Goal: Information Seeking & Learning: Learn about a topic

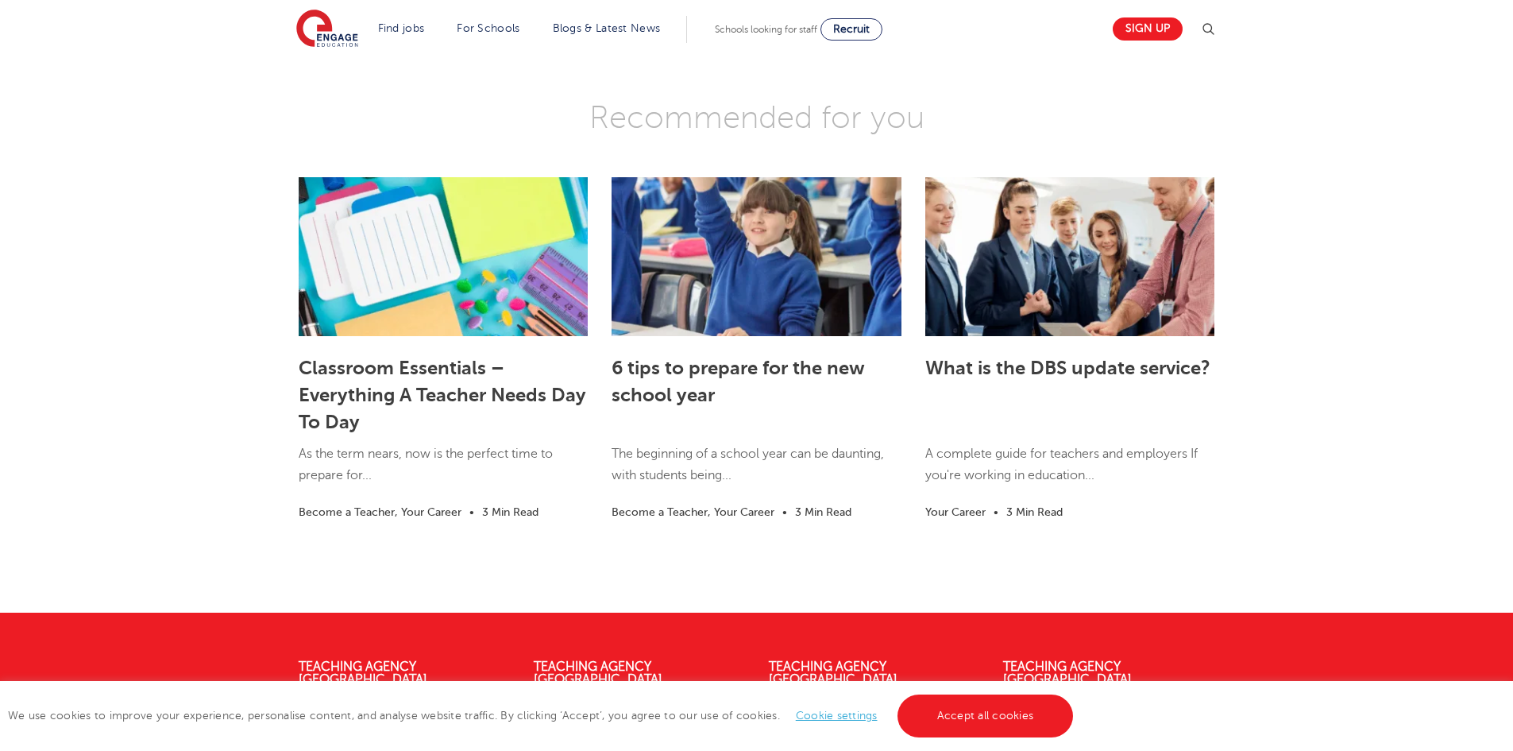
scroll to position [3257, 0]
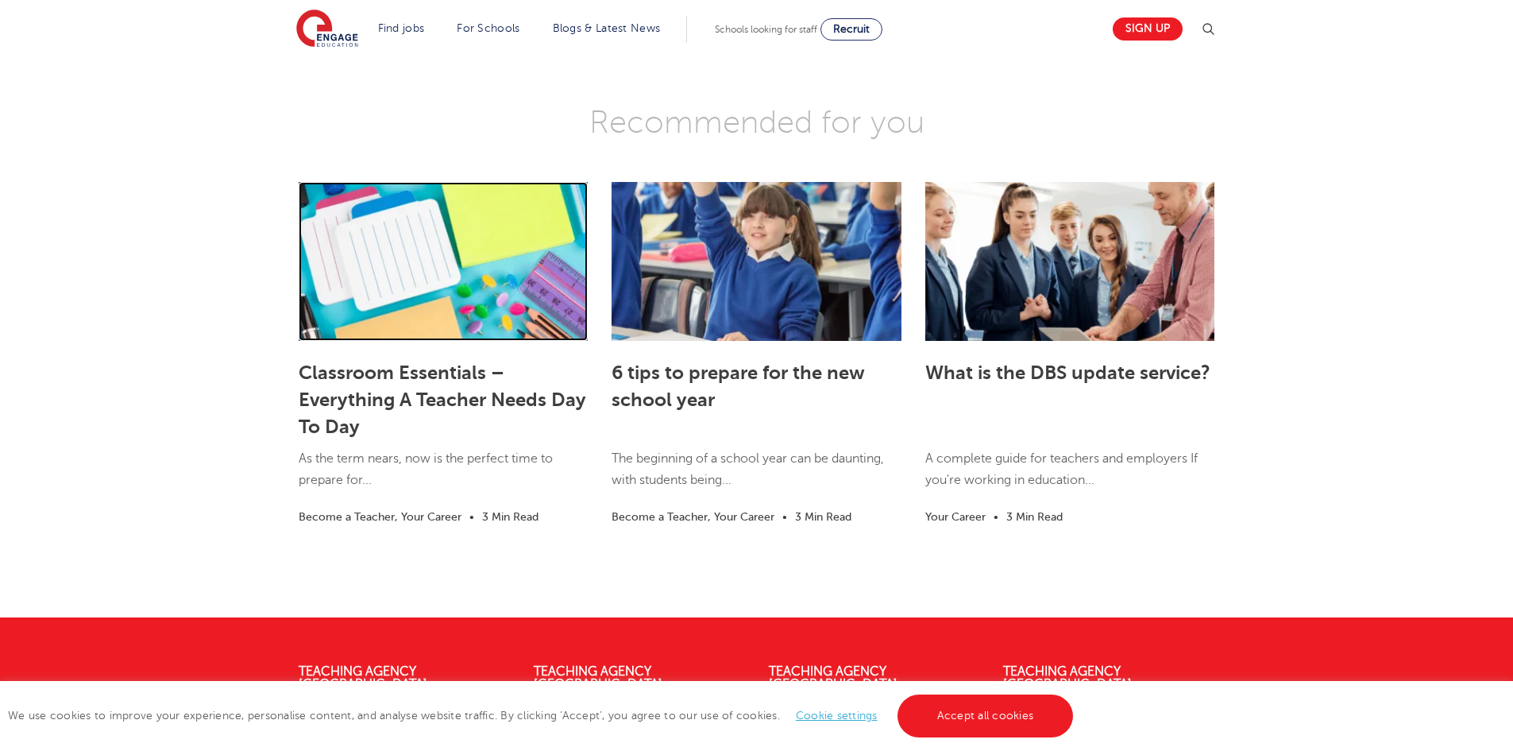
click at [534, 297] on link at bounding box center [443, 261] width 289 height 159
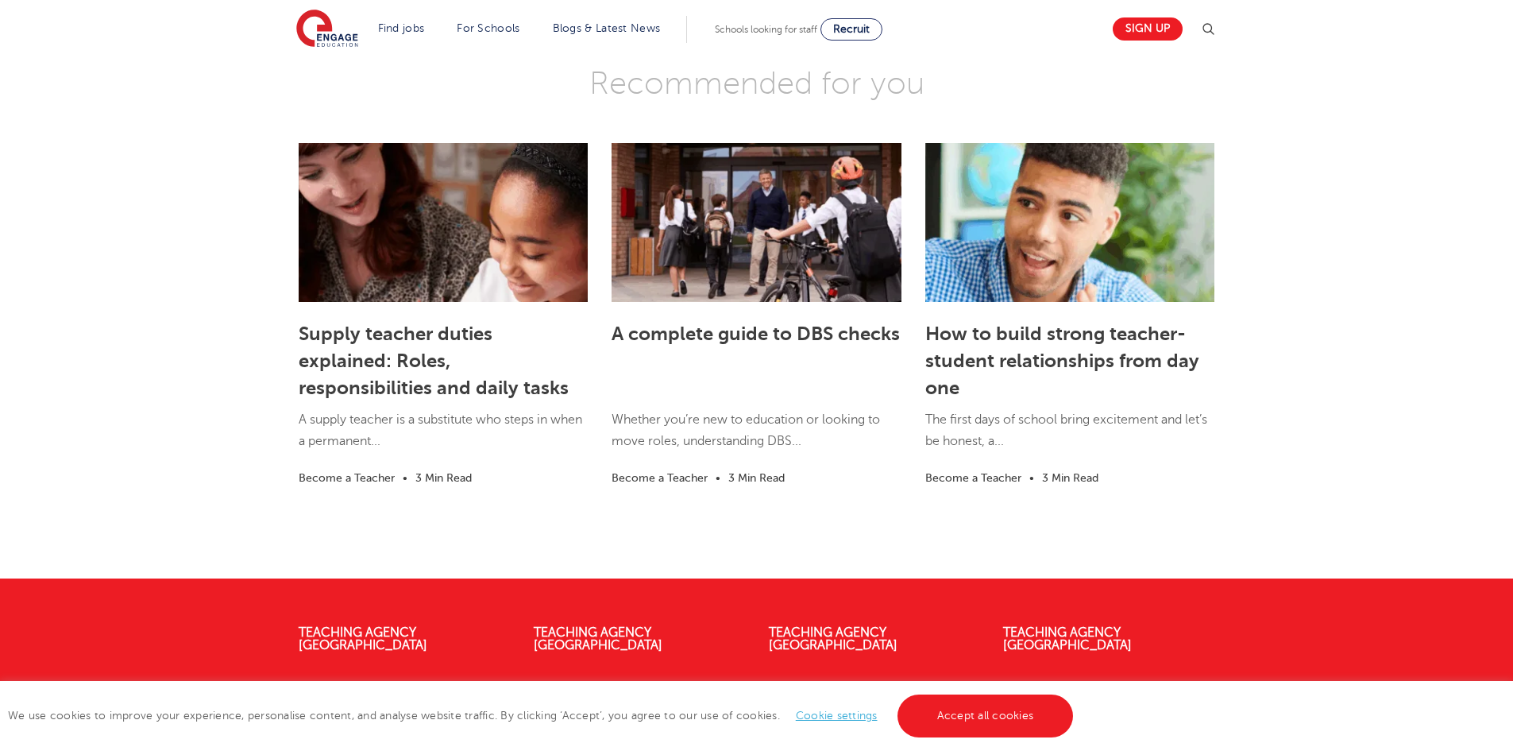
scroll to position [3337, 0]
